Goal: Task Accomplishment & Management: Complete application form

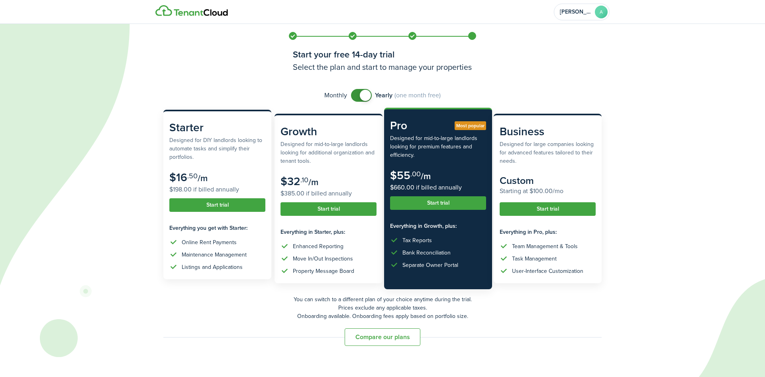
click at [229, 143] on subscription-pricing-card-description "Designed for DIY landlords looking to automate tasks and simplify their portfol…" at bounding box center [217, 148] width 96 height 25
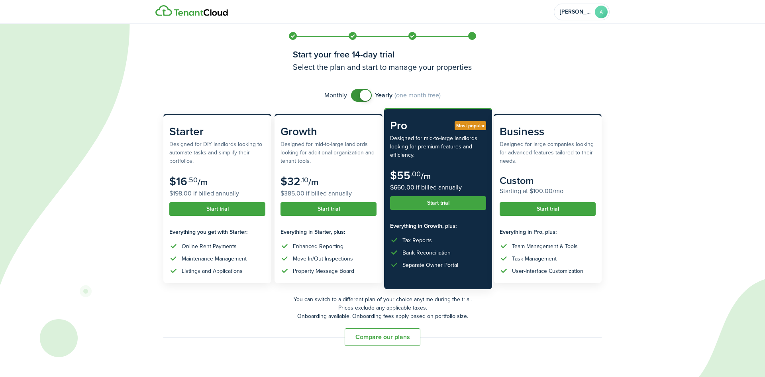
checkbox input "false"
click at [364, 93] on span at bounding box center [365, 95] width 11 height 11
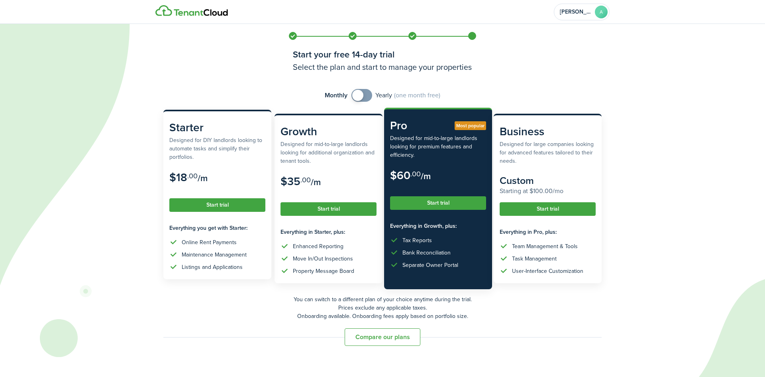
click at [224, 203] on button "Start trial" at bounding box center [217, 205] width 96 height 14
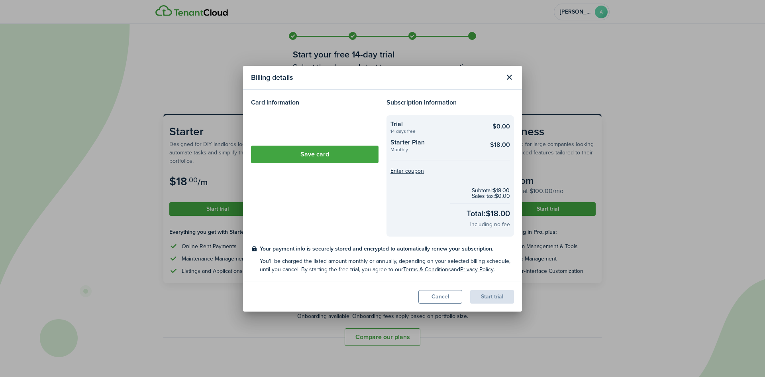
click at [274, 131] on loading-skeleton at bounding box center [315, 126] width 128 height 22
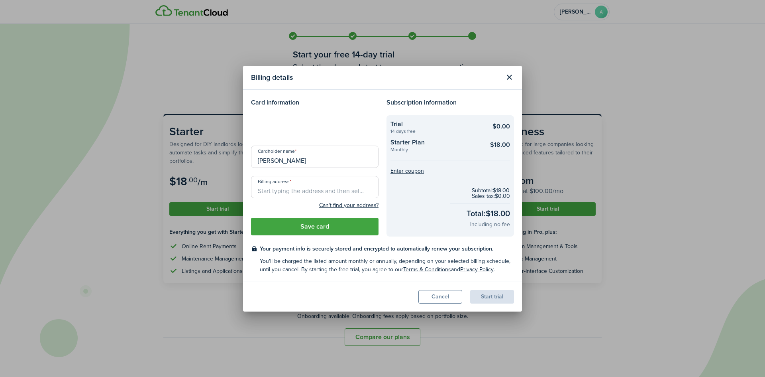
click at [285, 189] on input "Billing address" at bounding box center [315, 187] width 128 height 22
click at [329, 202] on span "[STREET_ADDRESS][PERSON_NAME]" at bounding box center [310, 204] width 92 height 8
type input "[STREET_ADDRESS][PERSON_NAME]"
click at [331, 227] on button "Save card" at bounding box center [315, 227] width 128 height 18
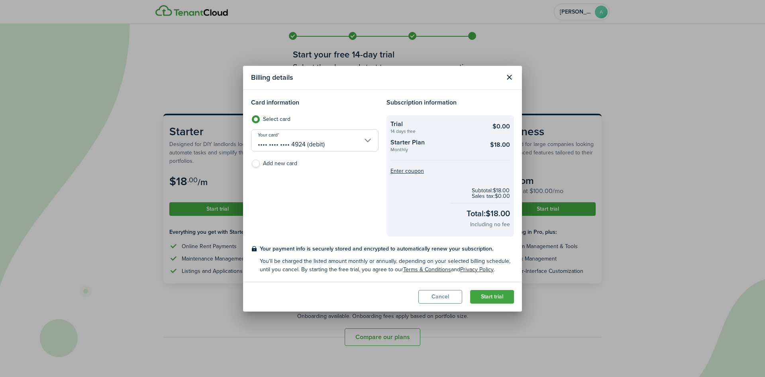
click at [485, 294] on button "Start trial" at bounding box center [492, 297] width 44 height 14
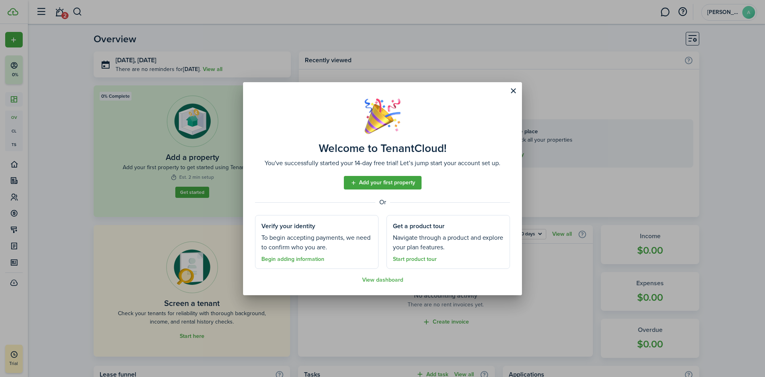
click at [512, 90] on button "Close modal" at bounding box center [514, 91] width 14 height 14
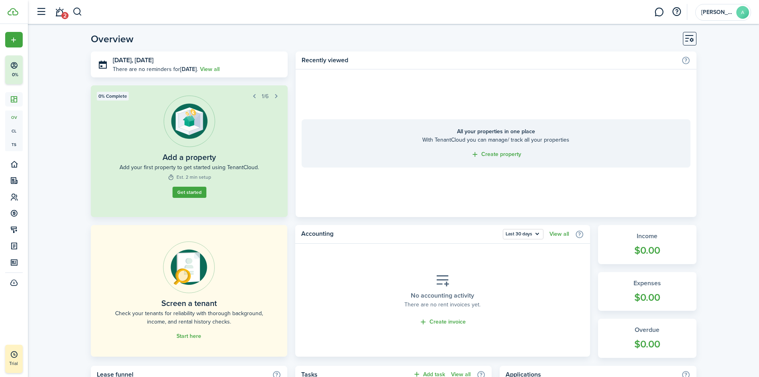
click at [188, 191] on link "Get started" at bounding box center [190, 192] width 34 height 11
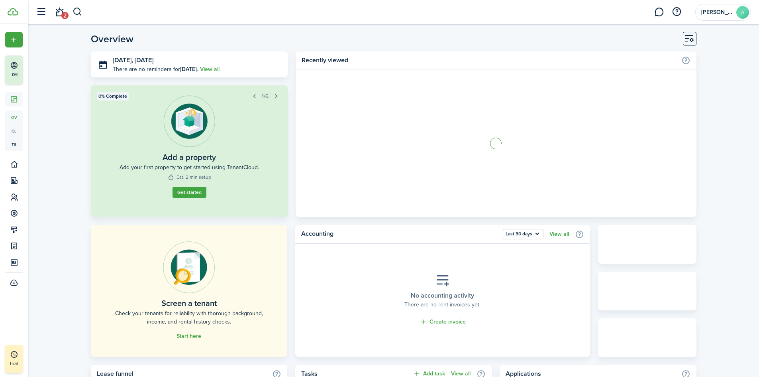
click at [193, 335] on link "Start here" at bounding box center [189, 336] width 25 height 6
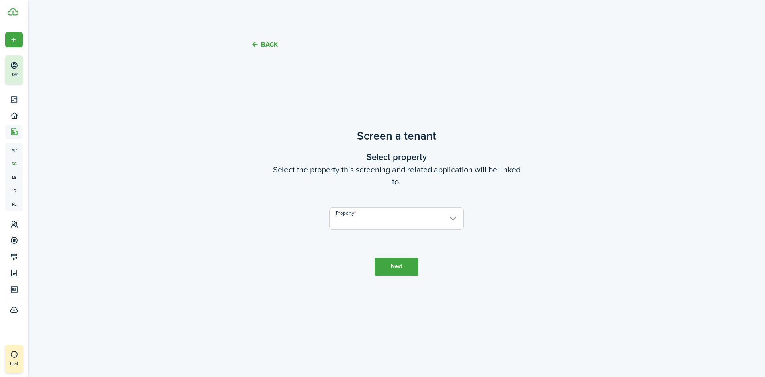
click at [377, 214] on input "Property" at bounding box center [396, 218] width 135 height 22
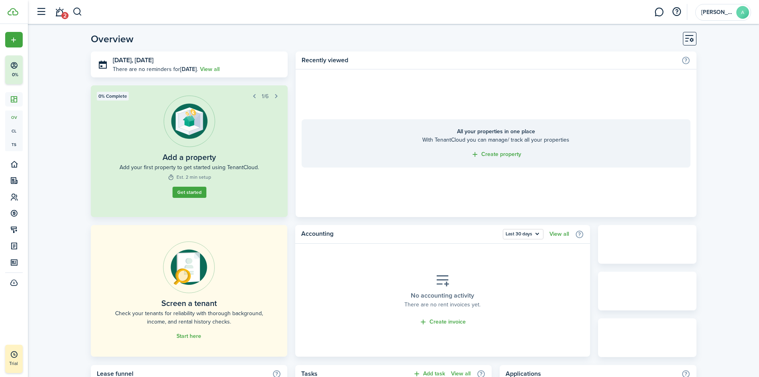
click at [193, 195] on link "Get started" at bounding box center [190, 192] width 34 height 11
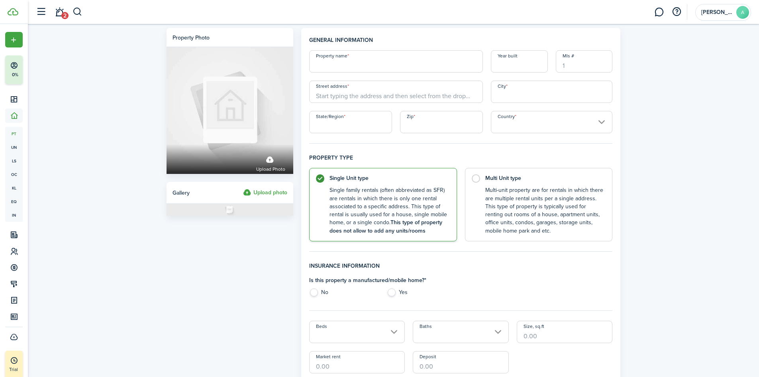
click at [349, 65] on input "Property name" at bounding box center [396, 61] width 174 height 22
click at [348, 65] on input "[PERSON_NAME]" at bounding box center [396, 61] width 174 height 22
type input "Rental 1"
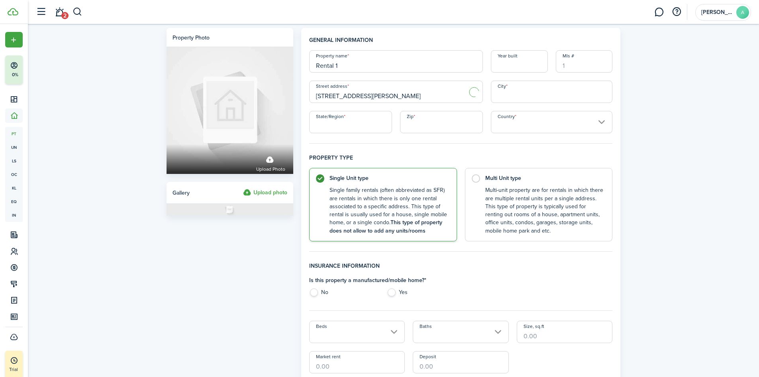
type input "[STREET_ADDRESS][PERSON_NAME]"
type input "Roanoke"
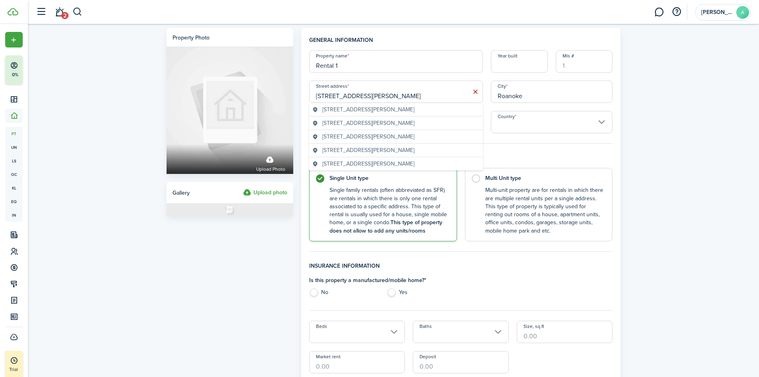
type input "v"
click at [374, 92] on input "[STREET_ADDRESS][PERSON_NAME]" at bounding box center [396, 92] width 174 height 22
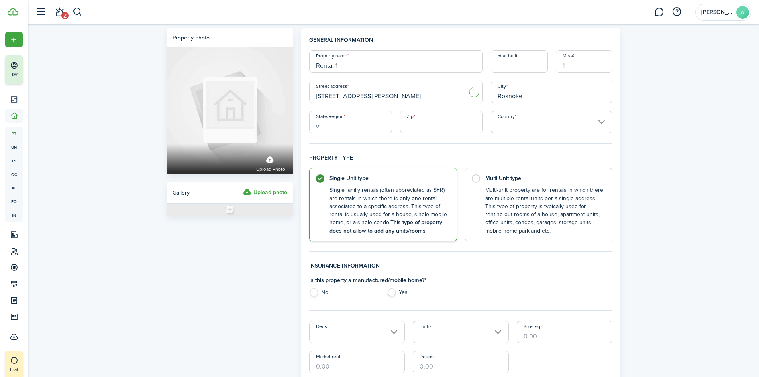
type input "[STREET_ADDRESS][PERSON_NAME]"
click at [346, 123] on input "v" at bounding box center [350, 122] width 83 height 22
type input "v"
type input "VA"
type input "24012"
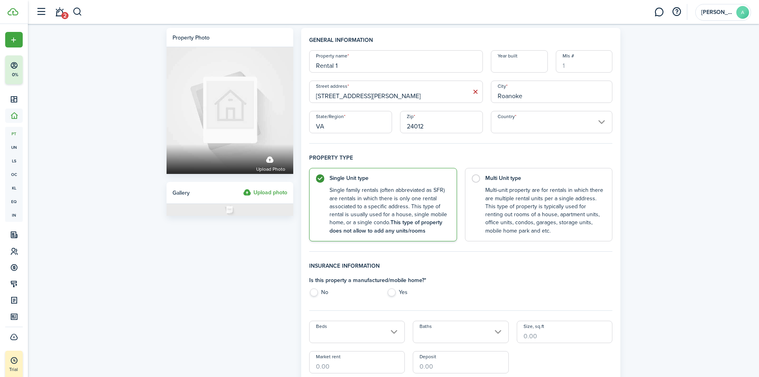
click at [509, 119] on input "Country" at bounding box center [552, 122] width 122 height 22
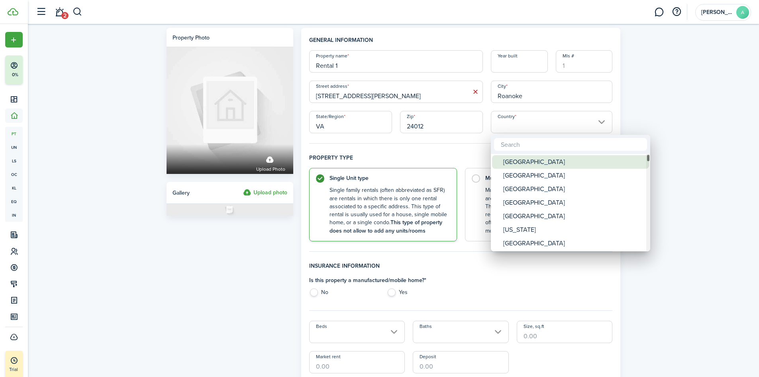
click at [523, 163] on div "[GEOGRAPHIC_DATA]" at bounding box center [573, 162] width 141 height 14
type input "[GEOGRAPHIC_DATA]"
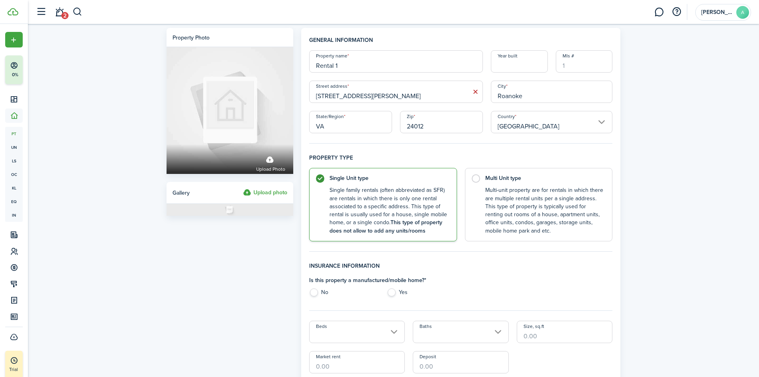
click at [399, 176] on control-radio-card-title "Single Unit type" at bounding box center [389, 178] width 119 height 8
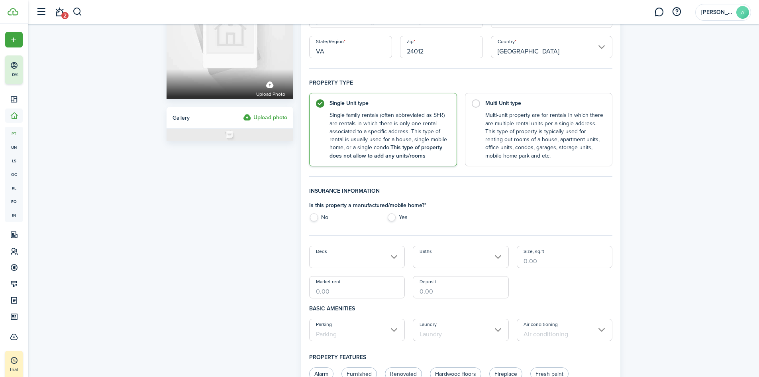
scroll to position [80, 0]
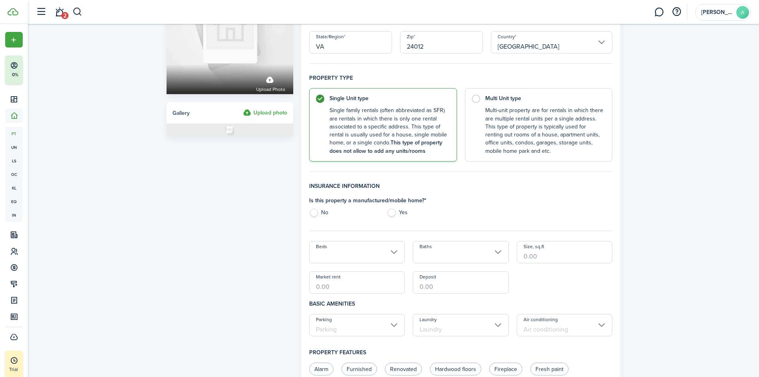
click at [394, 214] on label "Yes" at bounding box center [422, 214] width 70 height 12
radio input "true"
click at [315, 212] on label "No" at bounding box center [344, 214] width 70 height 12
radio input "true"
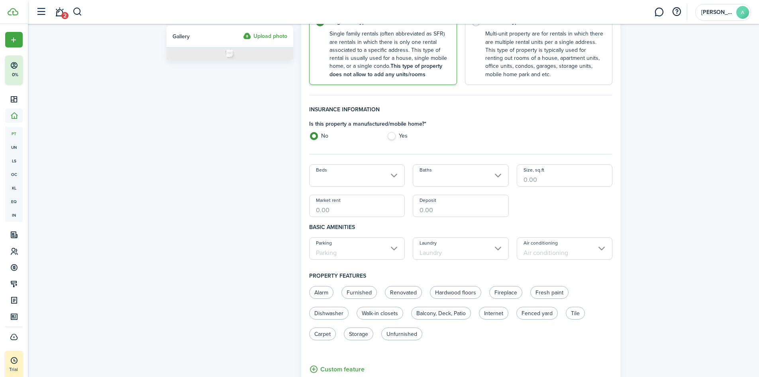
scroll to position [159, 0]
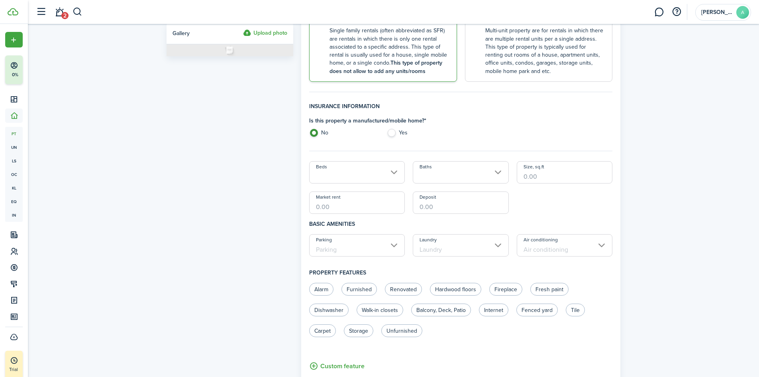
click at [383, 171] on input "Beds" at bounding box center [357, 172] width 96 height 22
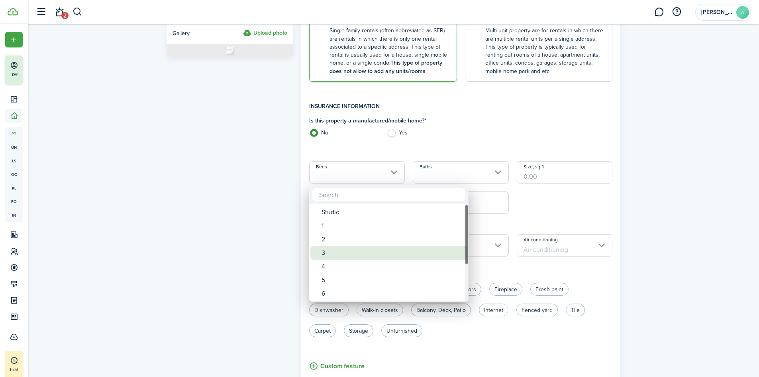
click at [347, 254] on div "3" at bounding box center [392, 253] width 141 height 14
type input "3"
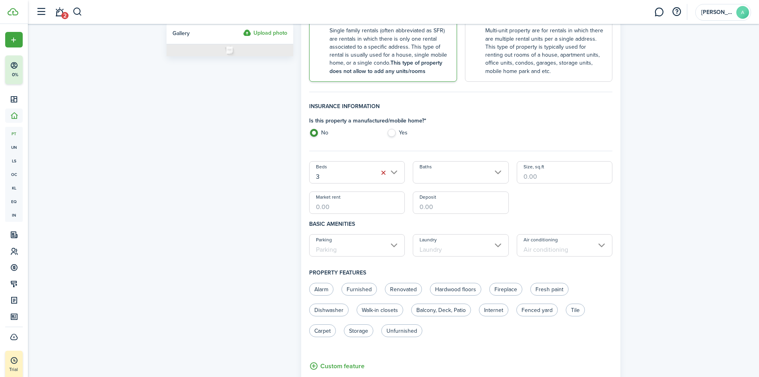
click at [437, 180] on input "Baths" at bounding box center [461, 172] width 96 height 22
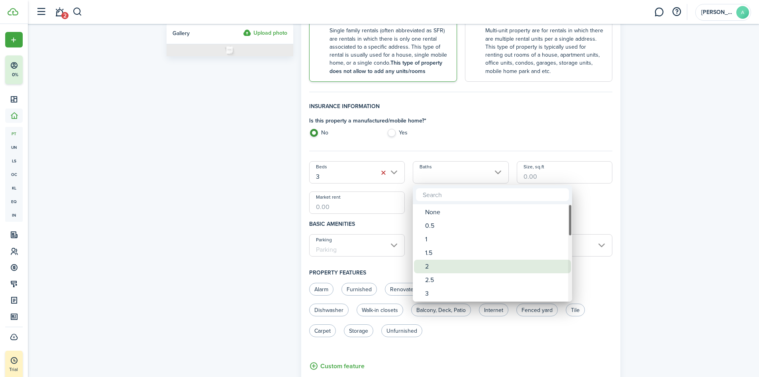
click at [428, 267] on div "2" at bounding box center [495, 266] width 141 height 14
type input "2"
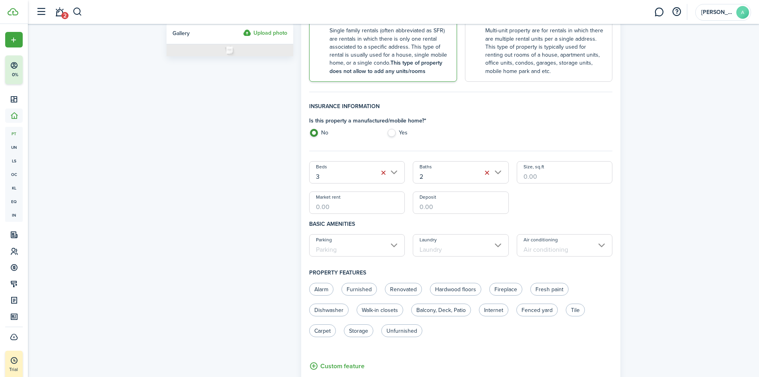
click at [381, 250] on input "Parking" at bounding box center [357, 245] width 96 height 22
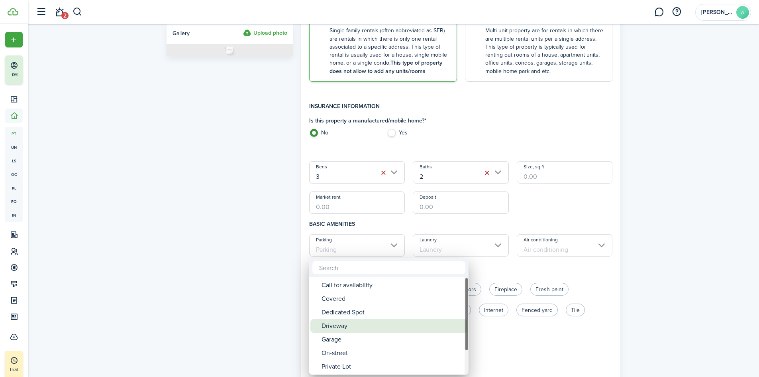
click at [361, 326] on div "Driveway" at bounding box center [392, 326] width 141 height 14
type input "Driveway"
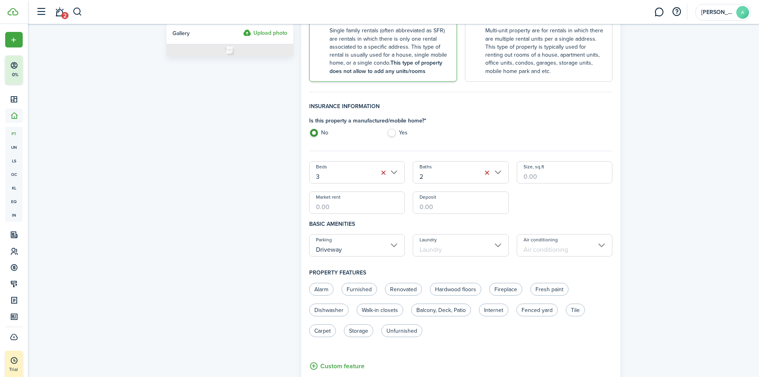
click at [454, 251] on input "Laundry" at bounding box center [461, 245] width 96 height 22
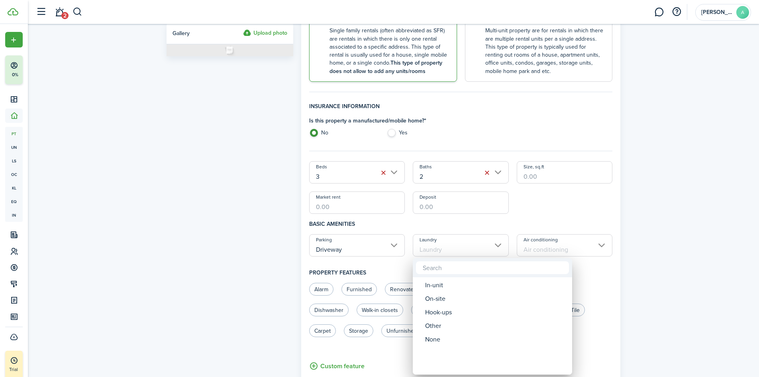
click at [540, 250] on div at bounding box center [379, 188] width 887 height 504
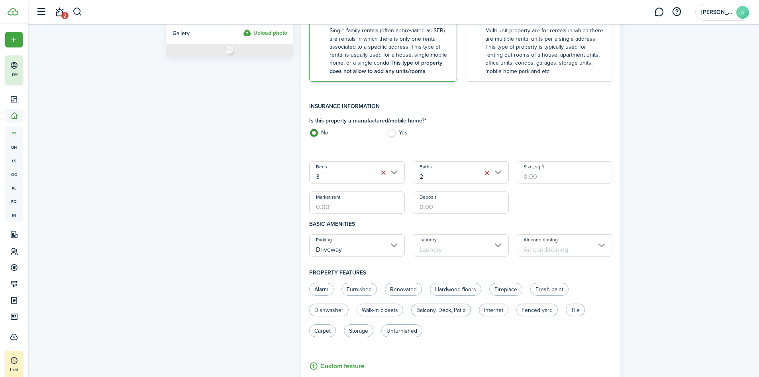
click at [540, 250] on input "Air conditioning" at bounding box center [565, 245] width 96 height 22
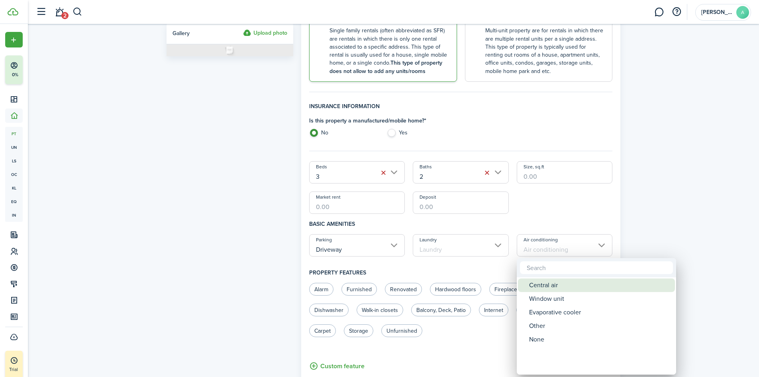
click at [540, 285] on div "Central air" at bounding box center [599, 285] width 141 height 14
type input "Central air"
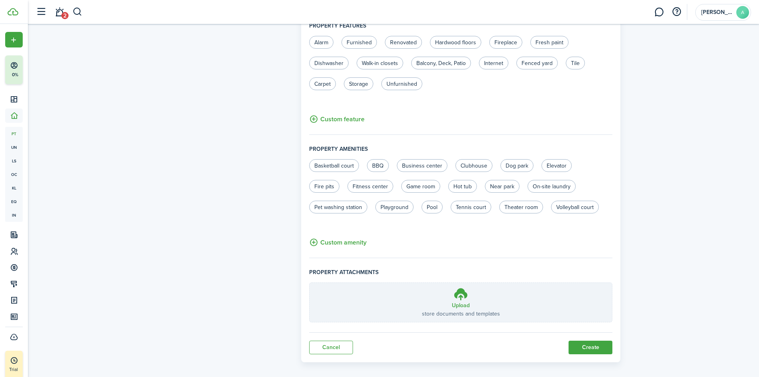
scroll to position [413, 0]
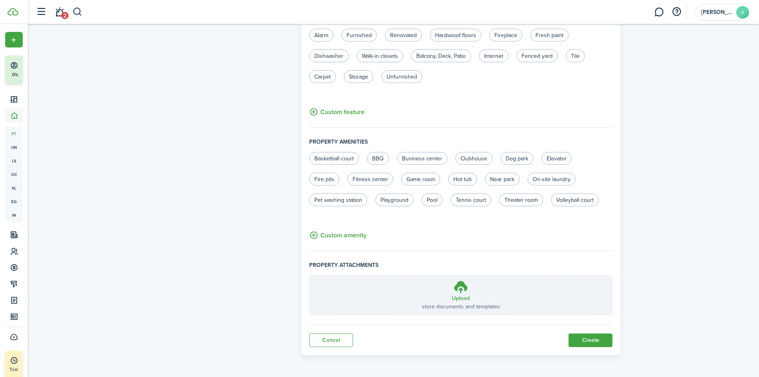
click at [581, 336] on button "Create" at bounding box center [591, 340] width 44 height 14
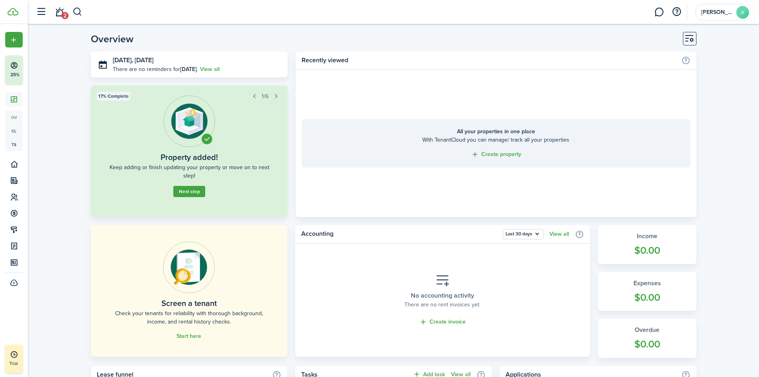
click at [194, 334] on link "Start here" at bounding box center [189, 336] width 25 height 6
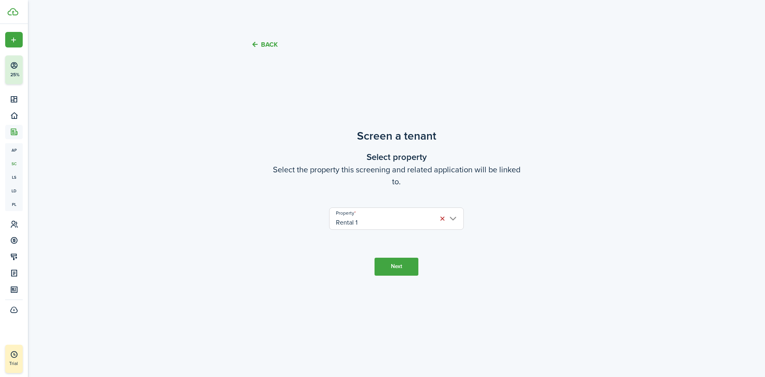
click at [398, 262] on button "Next" at bounding box center [397, 266] width 44 height 18
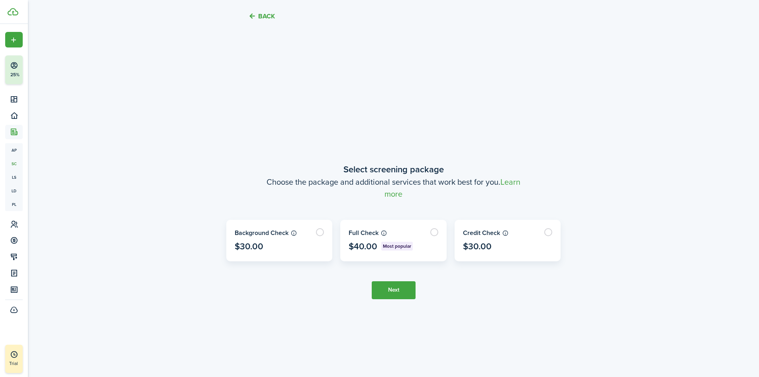
scroll to position [315, 0]
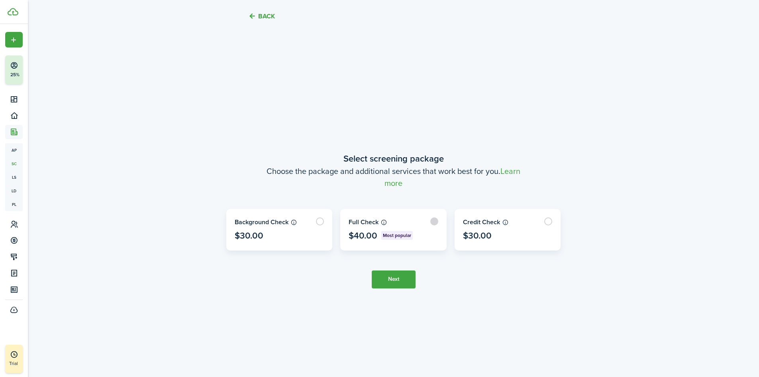
click at [346, 219] on label at bounding box center [394, 229] width 106 height 41
radio input "true"
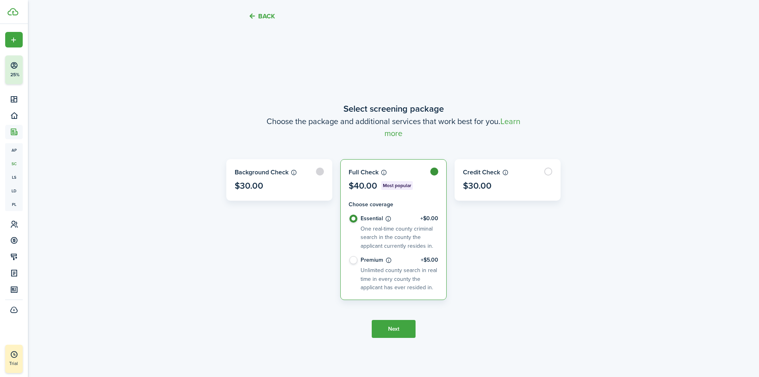
click at [291, 186] on label at bounding box center [280, 179] width 106 height 41
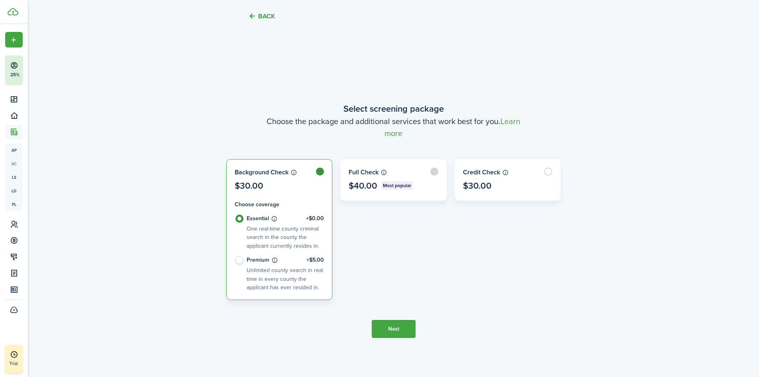
click at [434, 171] on label at bounding box center [394, 179] width 106 height 41
radio input "false"
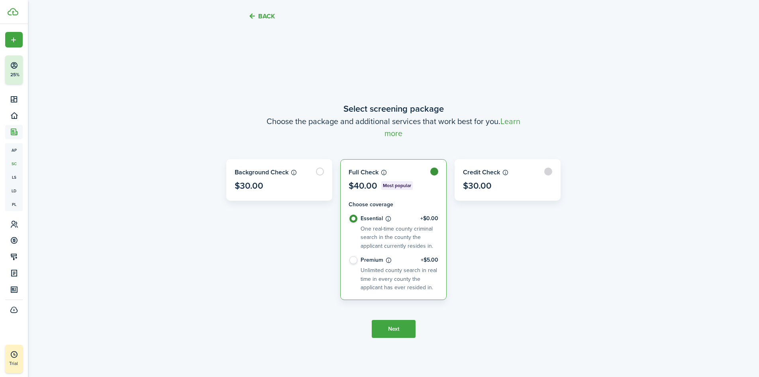
click at [522, 173] on label at bounding box center [508, 179] width 106 height 41
radio input "false"
radio input "true"
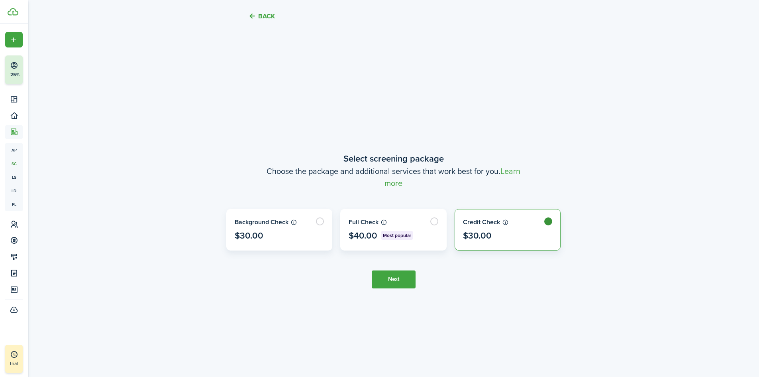
click at [544, 217] on label at bounding box center [508, 229] width 106 height 41
click at [547, 223] on label at bounding box center [508, 229] width 106 height 41
click at [437, 220] on label at bounding box center [394, 229] width 106 height 41
radio input "true"
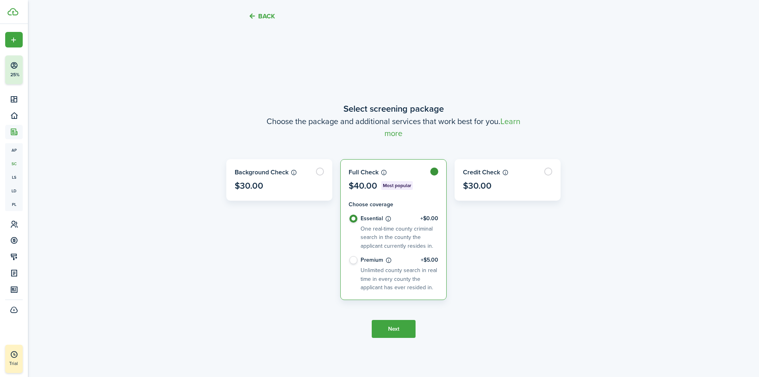
click at [397, 322] on button "Next" at bounding box center [394, 329] width 44 height 18
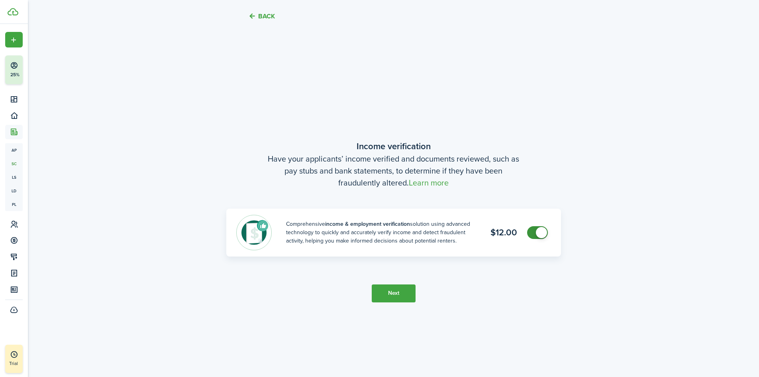
scroll to position [692, 0]
checkbox input "false"
click at [534, 230] on span at bounding box center [538, 231] width 8 height 13
click at [402, 288] on button "Next" at bounding box center [394, 292] width 44 height 18
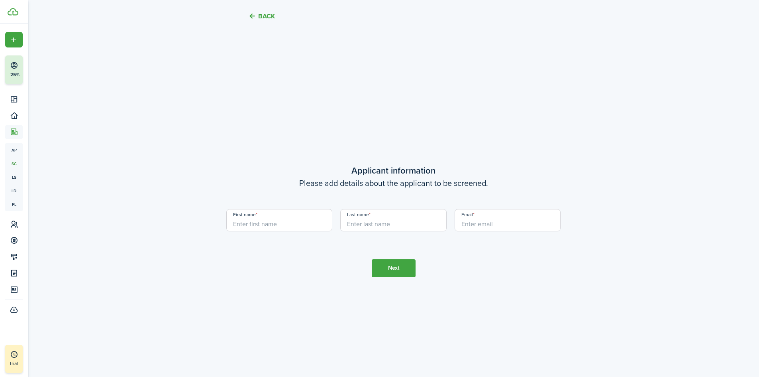
scroll to position [1069, 0]
click at [314, 221] on input "First name" at bounding box center [279, 219] width 106 height 22
type input "[PERSON_NAME]"
type input "[EMAIL_ADDRESS][DOMAIN_NAME]"
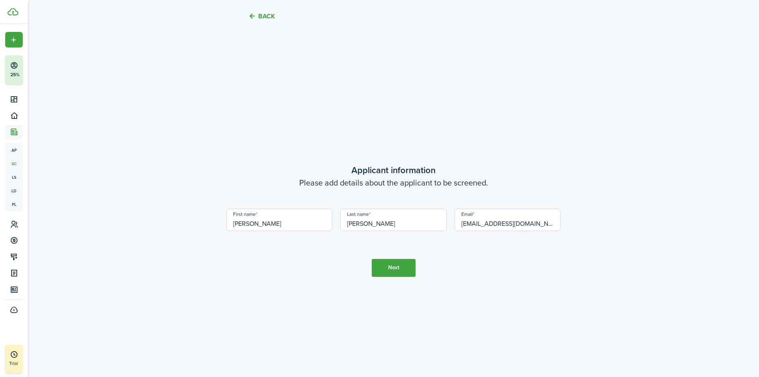
click at [408, 262] on button "Next" at bounding box center [394, 268] width 44 height 18
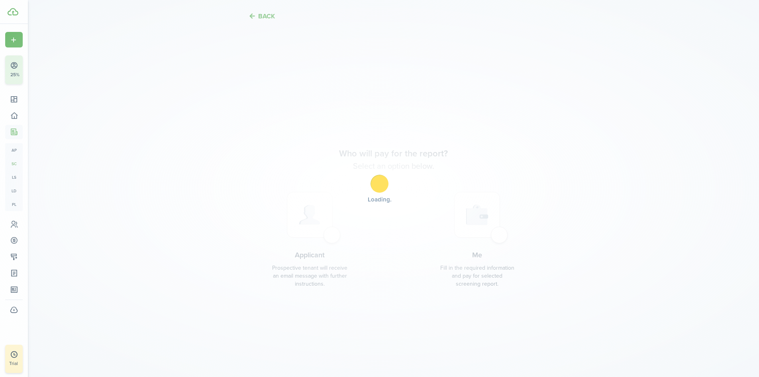
scroll to position [1445, 0]
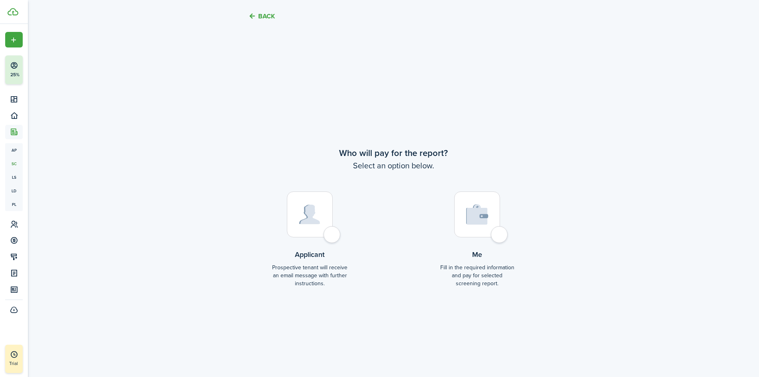
click at [333, 232] on div at bounding box center [310, 214] width 46 height 46
radio input "true"
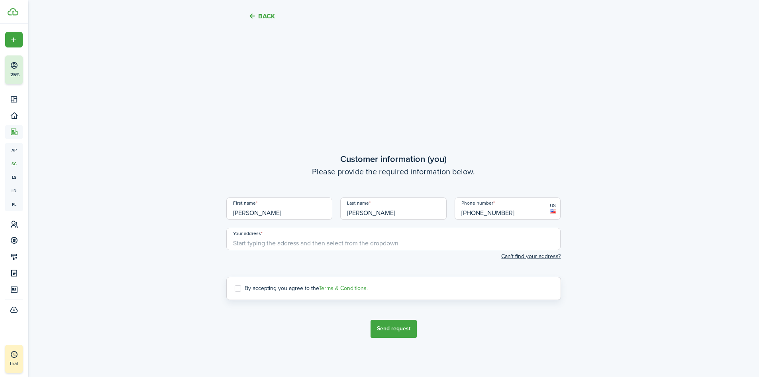
scroll to position [1822, 0]
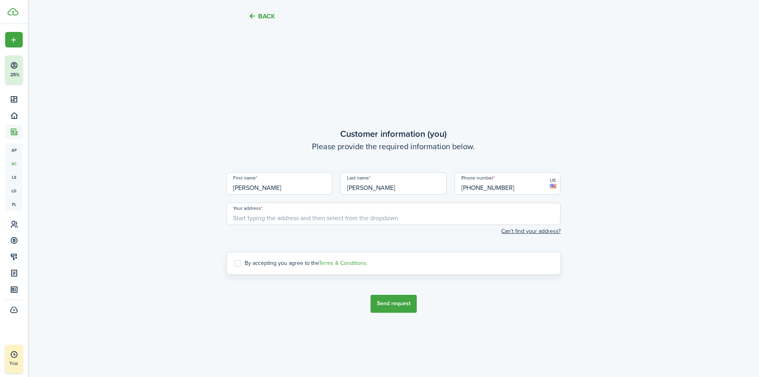
click at [378, 212] on input "Your address" at bounding box center [393, 213] width 335 height 22
type input "[STREET_ADDRESS][PERSON_NAME]"
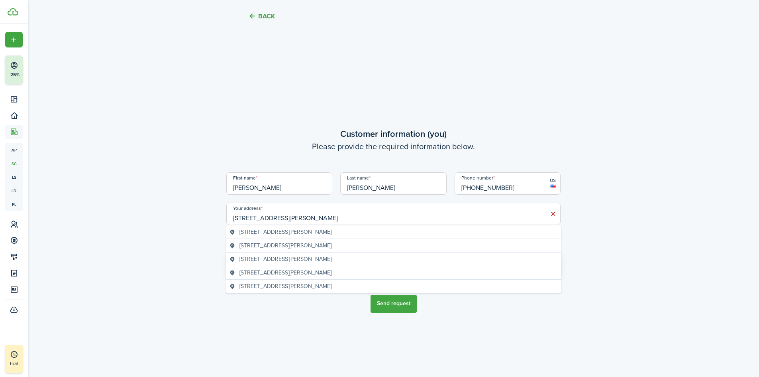
click at [287, 270] on span "[STREET_ADDRESS][PERSON_NAME]" at bounding box center [286, 272] width 92 height 8
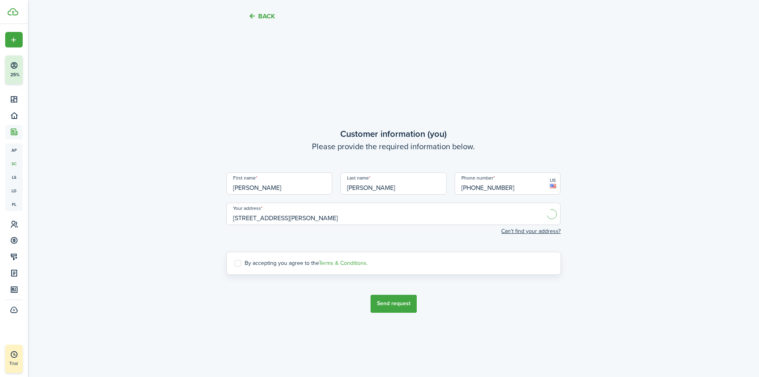
type input "[STREET_ADDRESS][PERSON_NAME]"
click at [240, 262] on label "By accepting you agree to the Terms & Conditions." at bounding box center [301, 263] width 133 height 6
click at [235, 263] on input "By accepting you agree to the Terms & Conditions." at bounding box center [234, 263] width 0 height 0
checkbox input "true"
click at [392, 301] on button "Send request" at bounding box center [394, 304] width 46 height 18
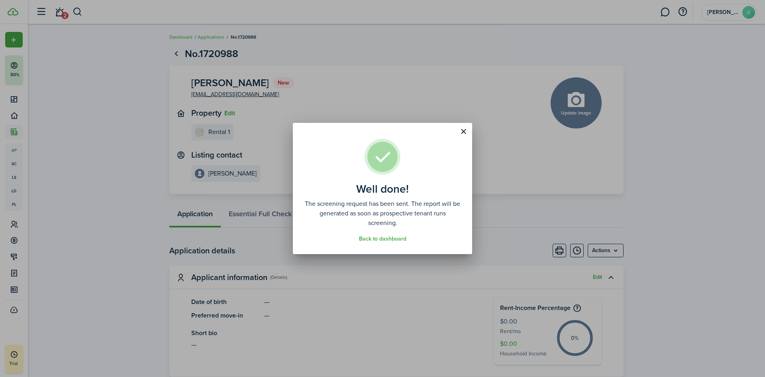
click at [461, 134] on button "Close modal" at bounding box center [464, 132] width 14 height 14
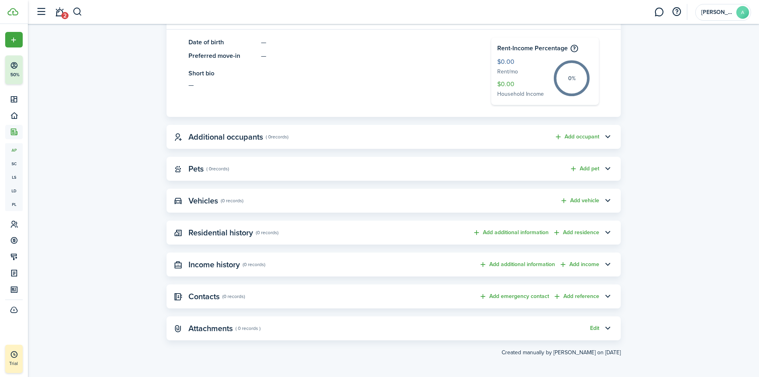
scroll to position [261, 0]
